Goal: Communication & Community: Participate in discussion

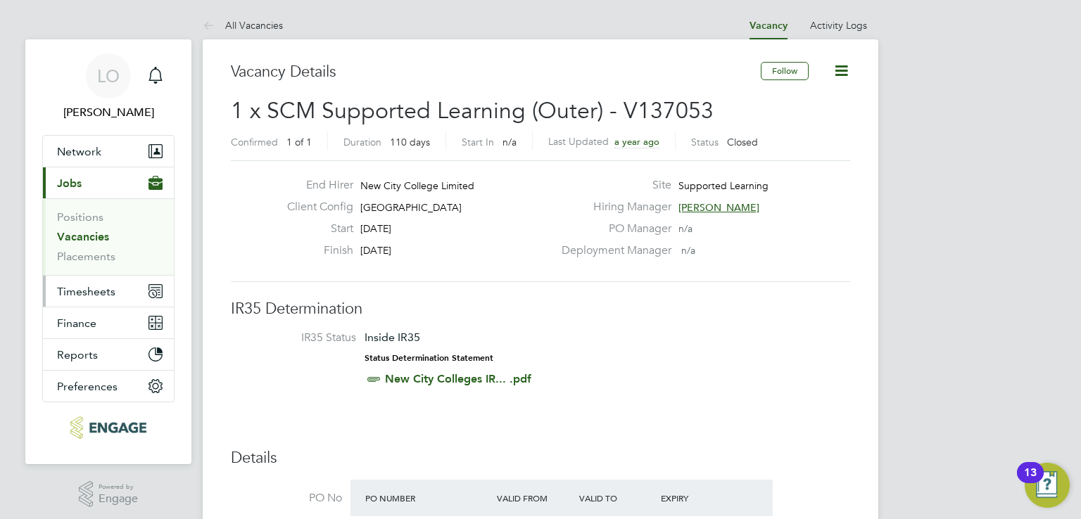
click at [91, 291] on span "Timesheets" at bounding box center [86, 291] width 58 height 13
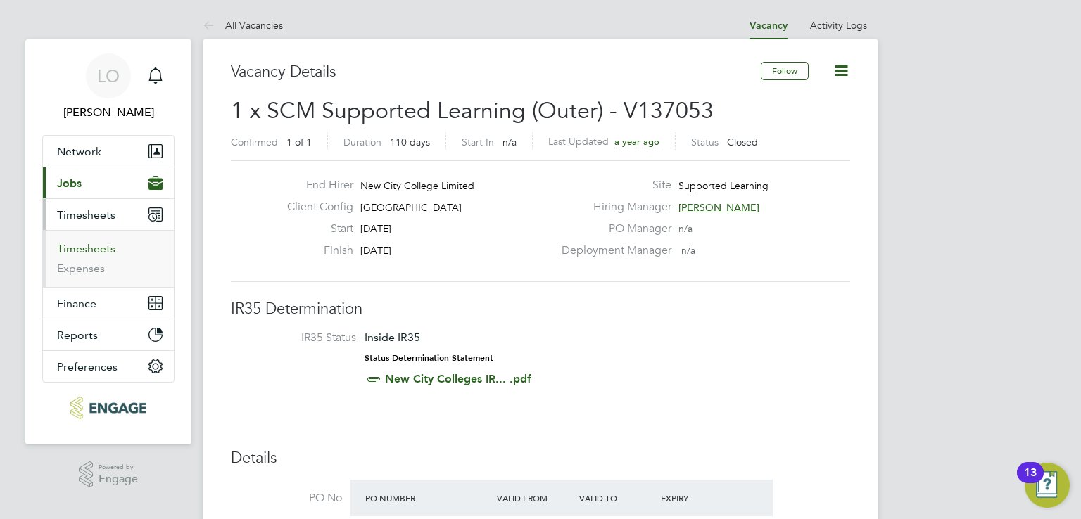
click at [87, 251] on link "Timesheets" at bounding box center [86, 248] width 58 height 13
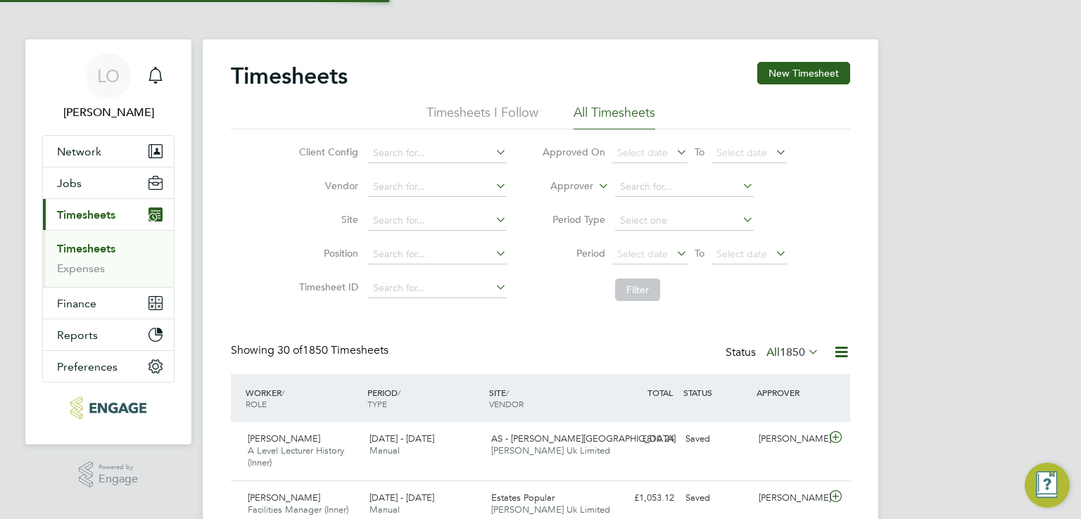
scroll to position [47, 122]
click at [660, 183] on input at bounding box center [684, 187] width 139 height 20
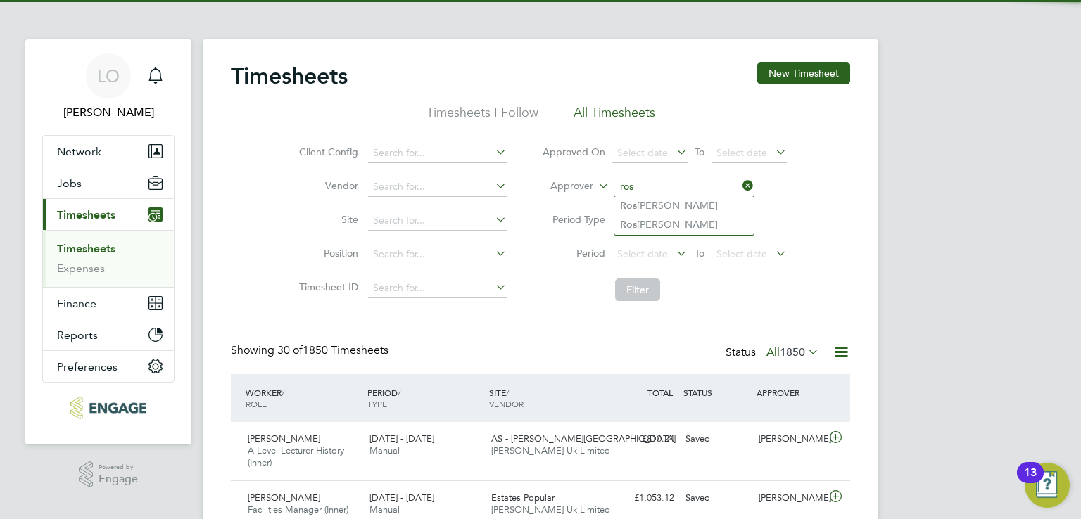
type input "ros"
click at [694, 196] on ul "Ros lyn O'Garro Ros emary McGarvey" at bounding box center [684, 215] width 141 height 39
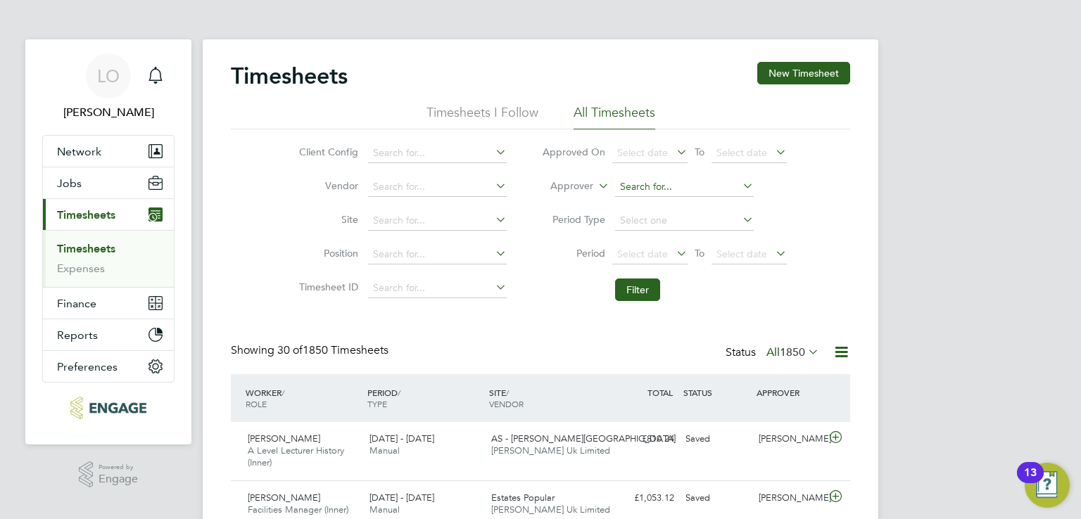
click at [679, 182] on input at bounding box center [684, 187] width 139 height 20
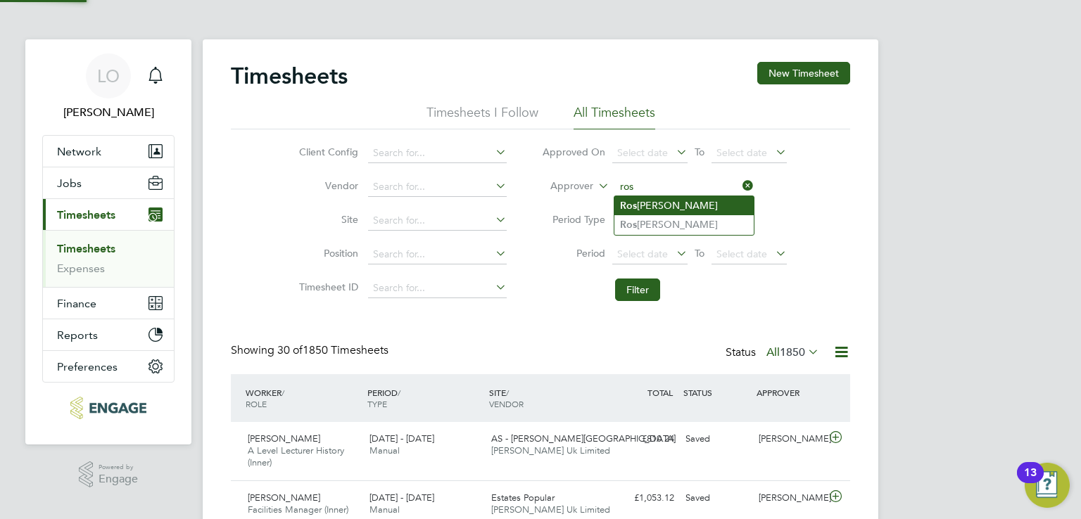
click at [667, 203] on li "Ros lyn O'Garro" at bounding box center [683, 205] width 139 height 19
type input "Roslyn O'Garro"
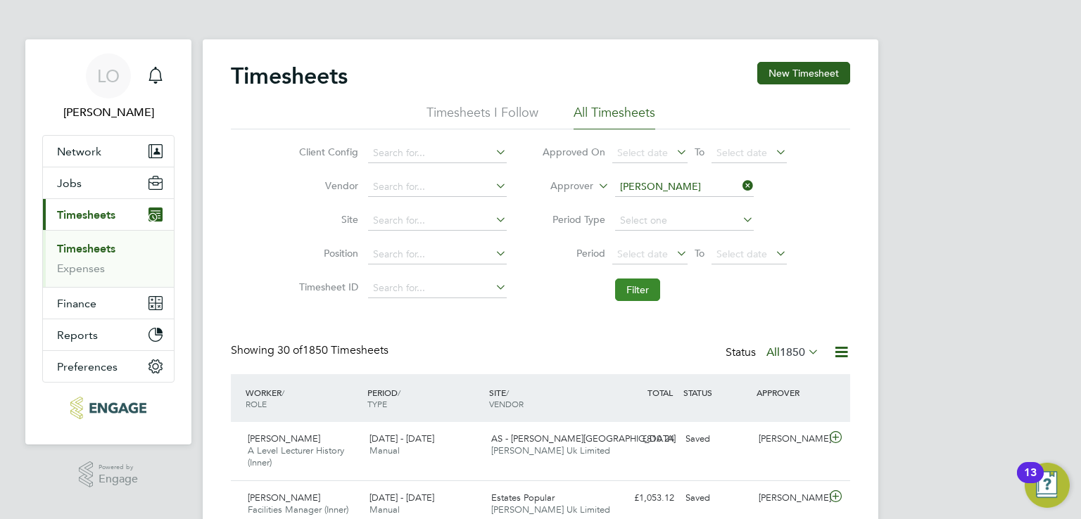
click at [638, 297] on button "Filter" at bounding box center [637, 290] width 45 height 23
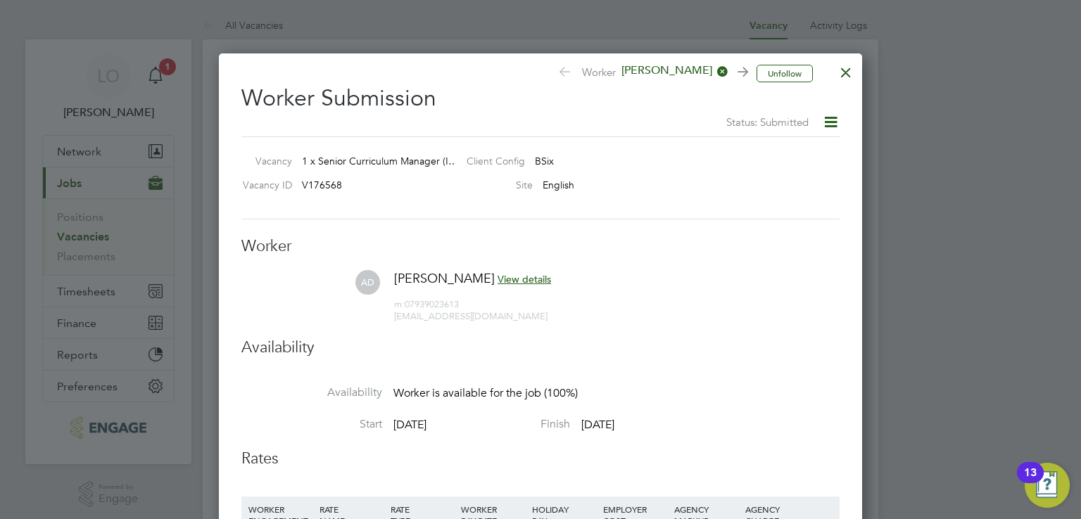
click at [840, 72] on div at bounding box center [845, 68] width 25 height 25
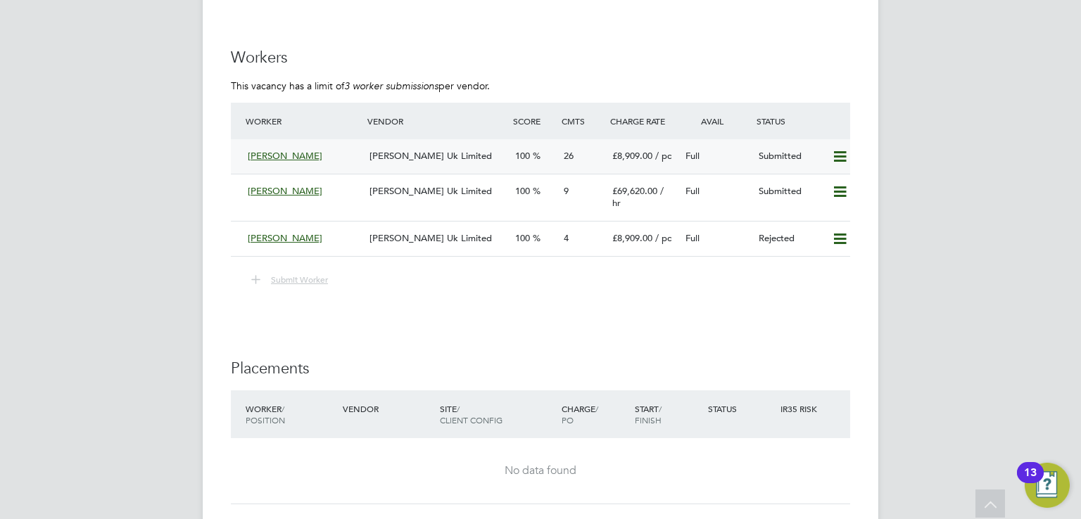
click at [469, 150] on span "[PERSON_NAME] Uk Limited" at bounding box center [431, 156] width 122 height 12
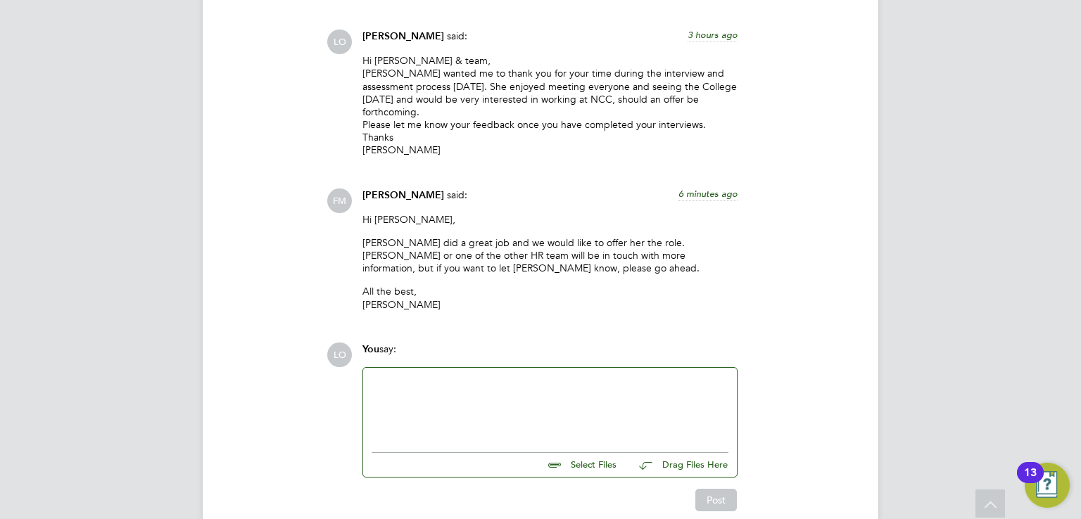
click at [482, 368] on div at bounding box center [550, 406] width 374 height 77
click at [500, 377] on div at bounding box center [550, 407] width 357 height 61
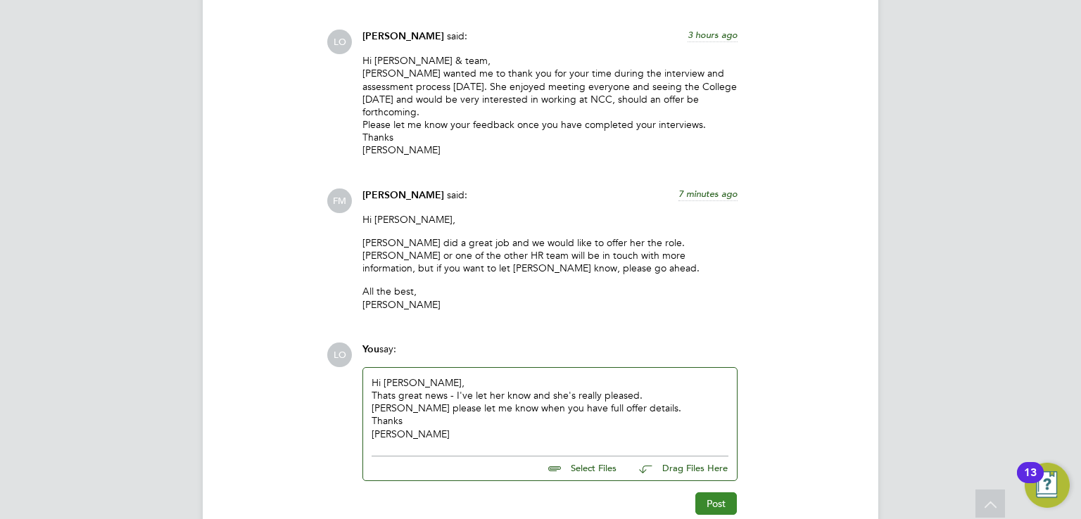
click at [716, 493] on button "Post" at bounding box center [716, 504] width 42 height 23
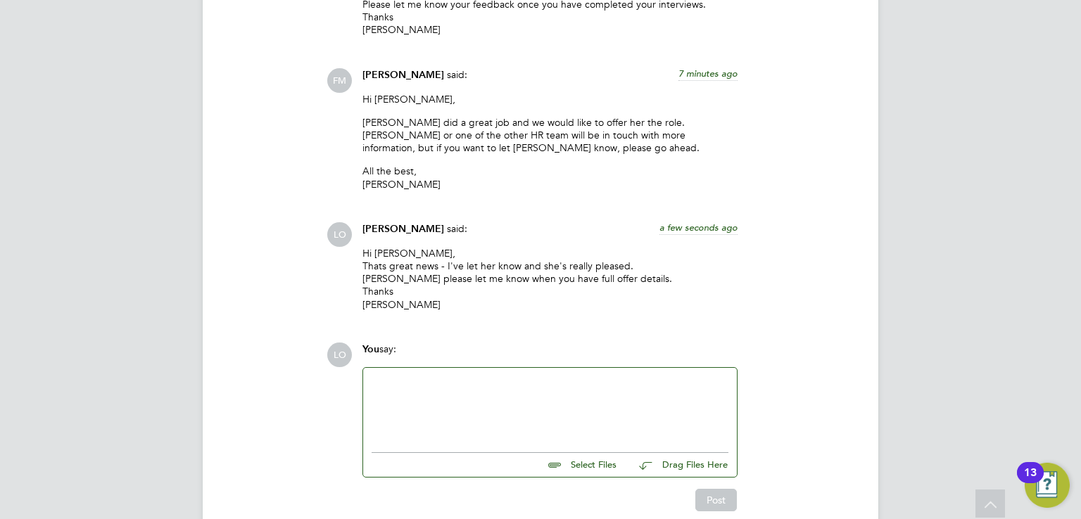
click at [414, 249] on div "Hi [PERSON_NAME], Thats great news - I've let her know and she's really pleased…" at bounding box center [549, 284] width 375 height 75
